Goal: Information Seeking & Learning: Check status

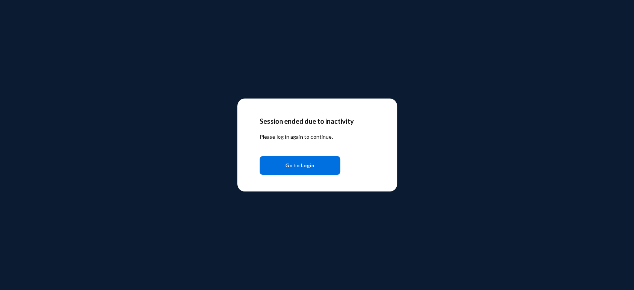
click at [291, 166] on span "Go to Login" at bounding box center [299, 165] width 29 height 13
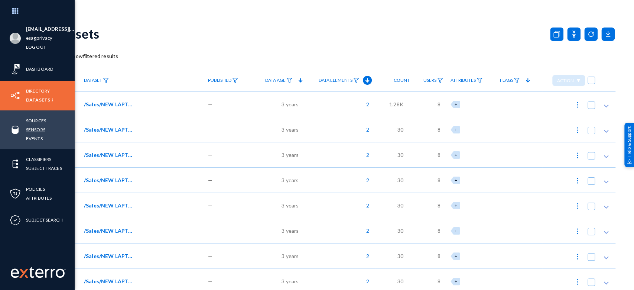
click at [37, 128] on link "Sensors" at bounding box center [35, 129] width 19 height 9
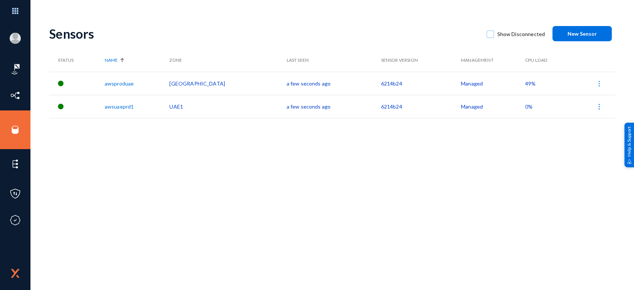
click at [525, 78] on td "49%" at bounding box center [546, 83] width 43 height 23
click at [525, 82] on span "49%" at bounding box center [530, 83] width 10 height 6
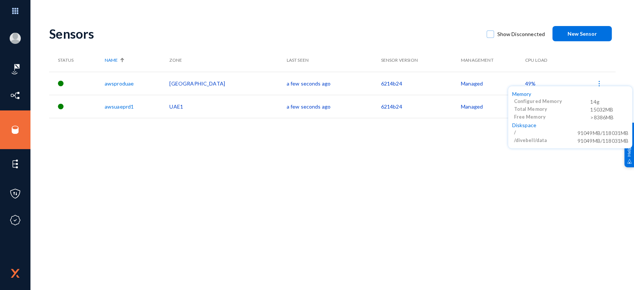
click at [393, 170] on div at bounding box center [317, 145] width 634 height 290
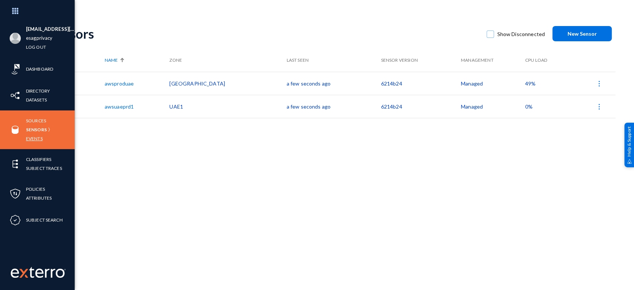
click at [28, 140] on link "Events" at bounding box center [34, 138] width 17 height 9
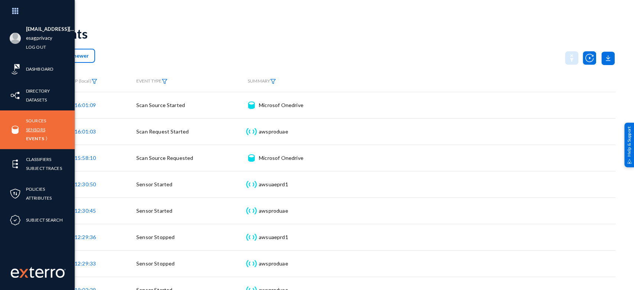
click at [39, 129] on link "Sensors" at bounding box center [35, 129] width 19 height 9
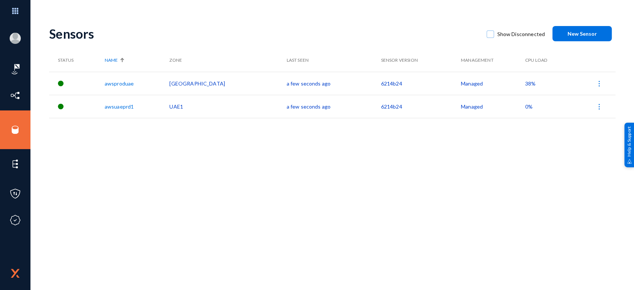
click at [525, 86] on td "38%" at bounding box center [546, 83] width 43 height 23
click at [525, 85] on span "38%" at bounding box center [530, 83] width 10 height 6
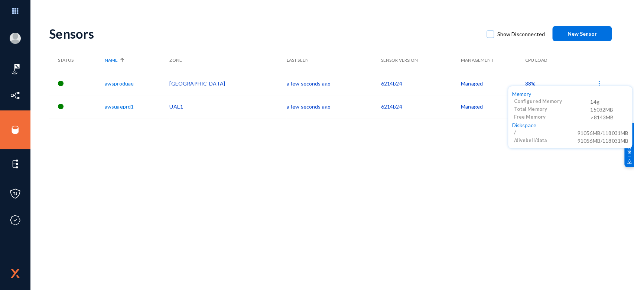
click at [421, 158] on div at bounding box center [317, 145] width 634 height 290
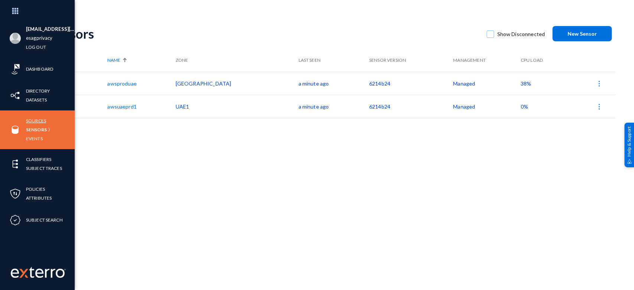
click at [39, 122] on link "Sources" at bounding box center [36, 120] width 20 height 9
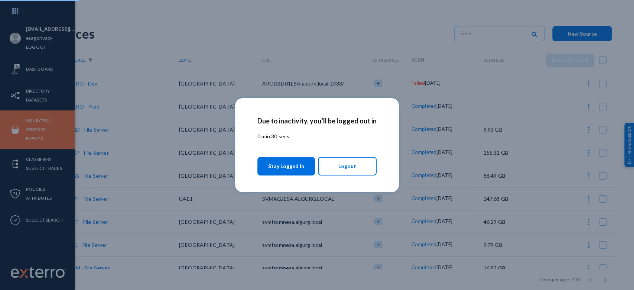
click at [297, 163] on span "Stay Logged In" at bounding box center [286, 165] width 36 height 13
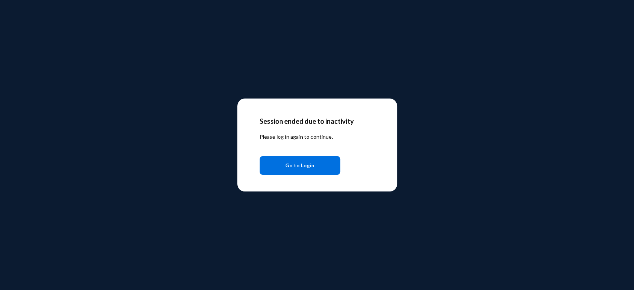
click at [290, 165] on span "Go to Login" at bounding box center [299, 165] width 29 height 13
click at [305, 159] on span "Go to Login" at bounding box center [299, 165] width 29 height 13
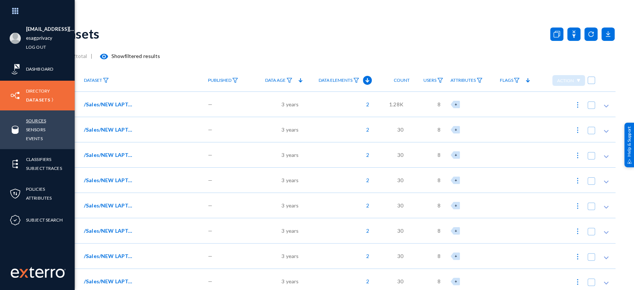
click at [38, 120] on link "Sources" at bounding box center [36, 120] width 20 height 9
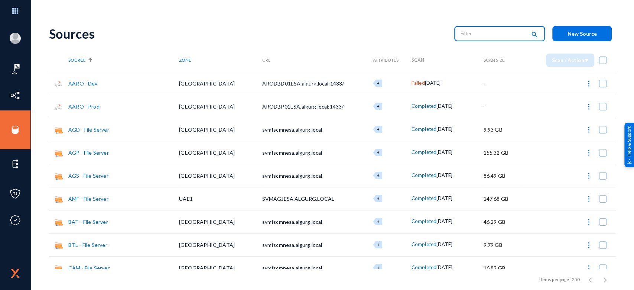
click at [479, 33] on input "text" at bounding box center [493, 33] width 65 height 11
type input "n"
type input "run"
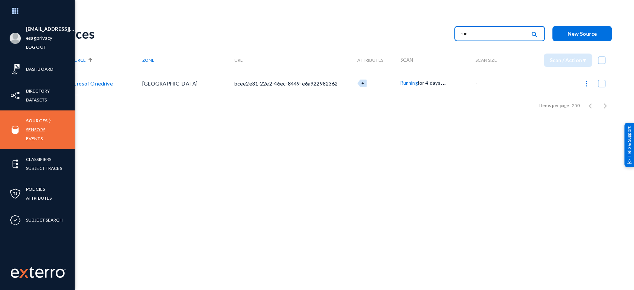
click at [34, 131] on link "Sensors" at bounding box center [35, 129] width 19 height 9
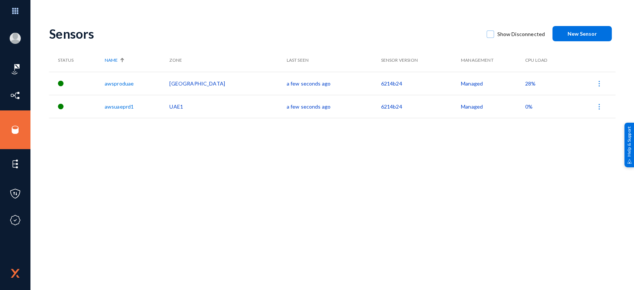
click at [525, 84] on span "28%" at bounding box center [530, 83] width 10 height 6
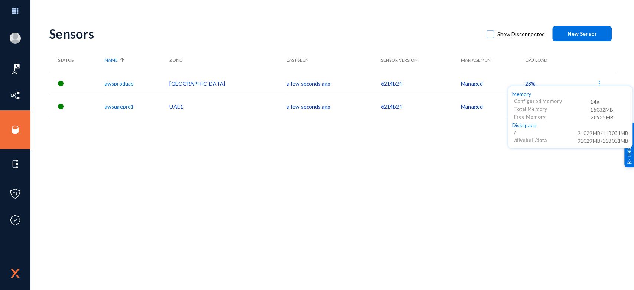
click at [389, 165] on div at bounding box center [317, 145] width 634 height 290
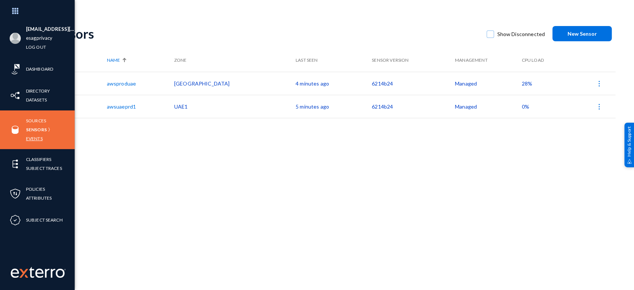
click at [32, 139] on link "Events" at bounding box center [34, 138] width 17 height 9
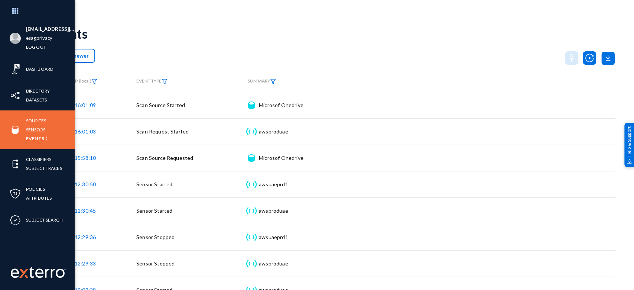
click at [33, 128] on link "Sensors" at bounding box center [35, 129] width 19 height 9
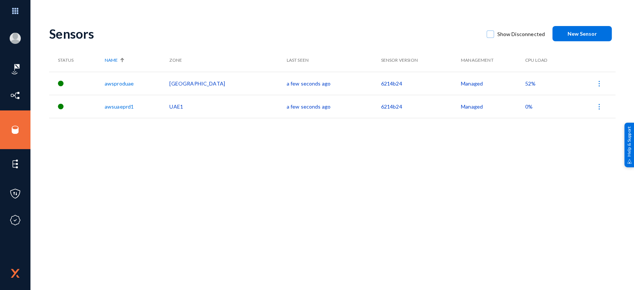
click at [525, 84] on span "52%" at bounding box center [530, 83] width 10 height 6
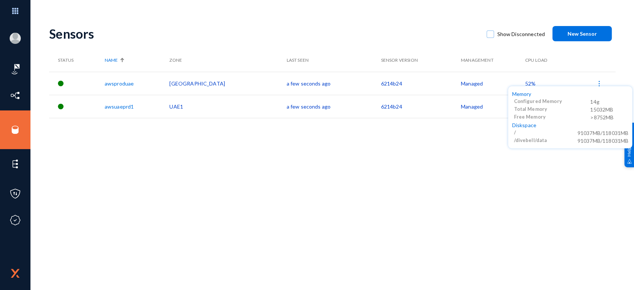
click at [340, 165] on div at bounding box center [317, 145] width 634 height 290
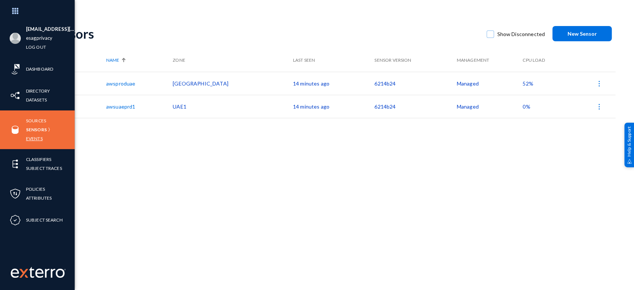
click at [33, 137] on link "Events" at bounding box center [34, 138] width 17 height 9
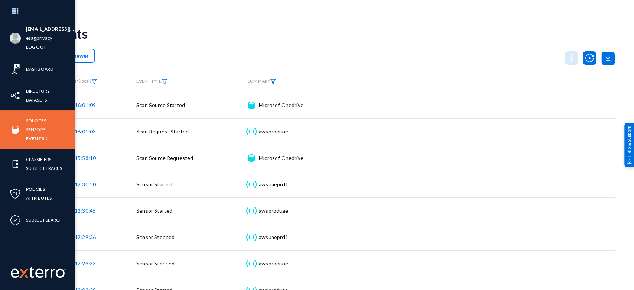
click at [30, 128] on link "Sensors" at bounding box center [35, 129] width 19 height 9
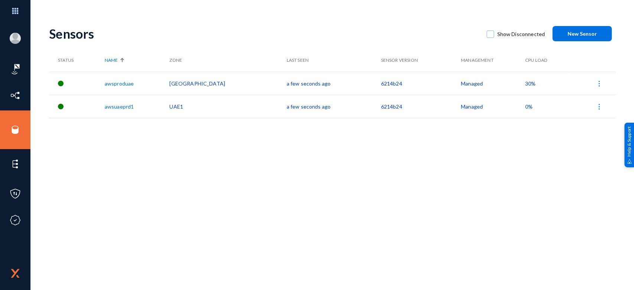
click at [525, 85] on span "30%" at bounding box center [530, 83] width 10 height 6
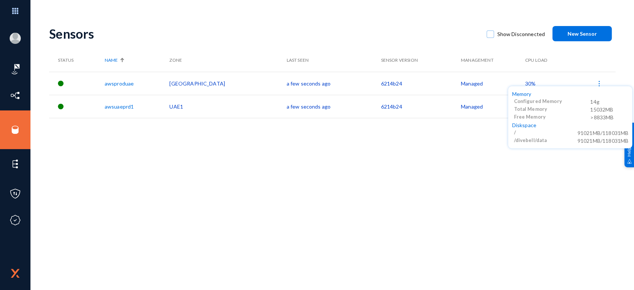
click at [435, 166] on div at bounding box center [317, 145] width 634 height 290
